Goal: Find contact information: Find contact information

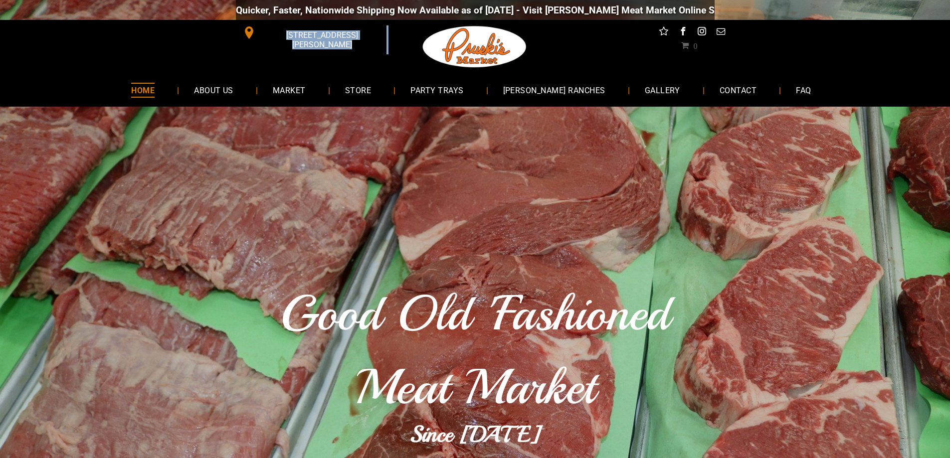
drag, startPoint x: 389, startPoint y: 33, endPoint x: 261, endPoint y: 35, distance: 128.6
click at [261, 35] on div "[STREET_ADDRESS][PERSON_NAME]" at bounding box center [316, 47] width 160 height 54
copy link "[STREET_ADDRESS][PERSON_NAME]"
